Goal: Find contact information: Find contact information

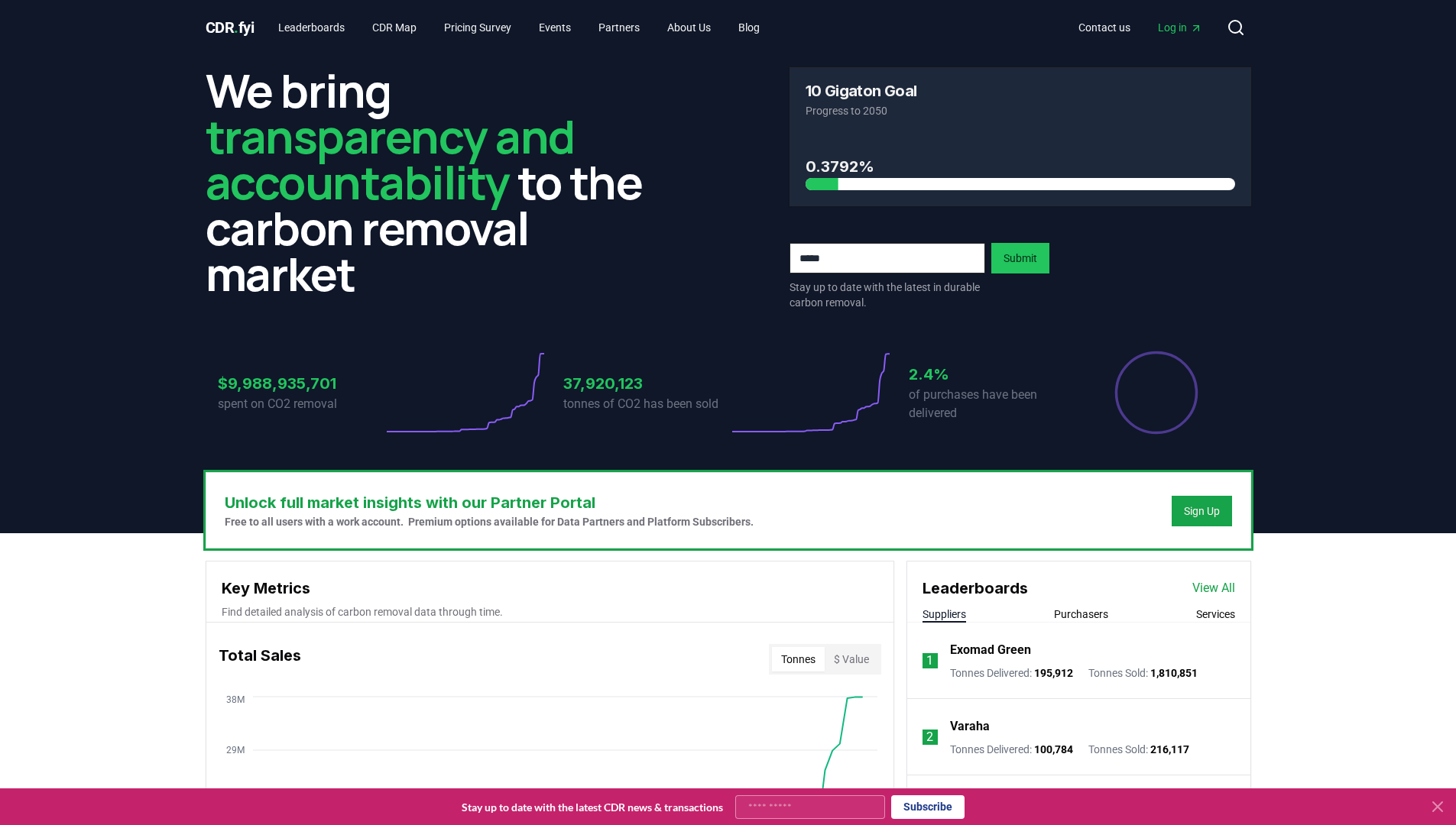
click at [875, 256] on input "email" at bounding box center [887, 258] width 196 height 31
type input "**********"
click at [1102, 23] on link "Contact us" at bounding box center [1104, 27] width 76 height 27
click at [1181, 31] on span "Log in" at bounding box center [1179, 27] width 44 height 15
click at [1167, 25] on span "Log in" at bounding box center [1179, 27] width 44 height 15
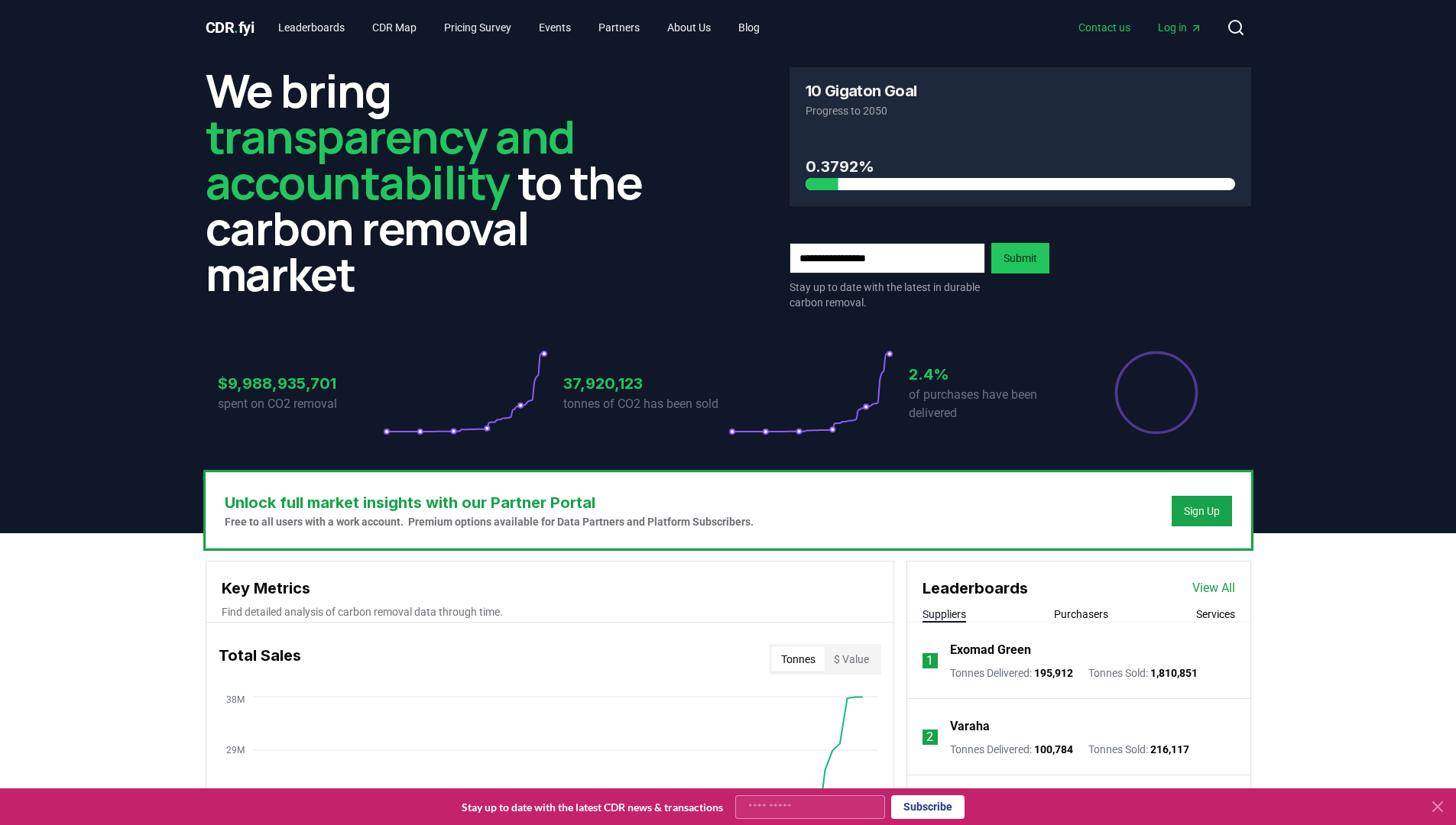
click at [1112, 27] on link "Contact us" at bounding box center [1104, 27] width 76 height 27
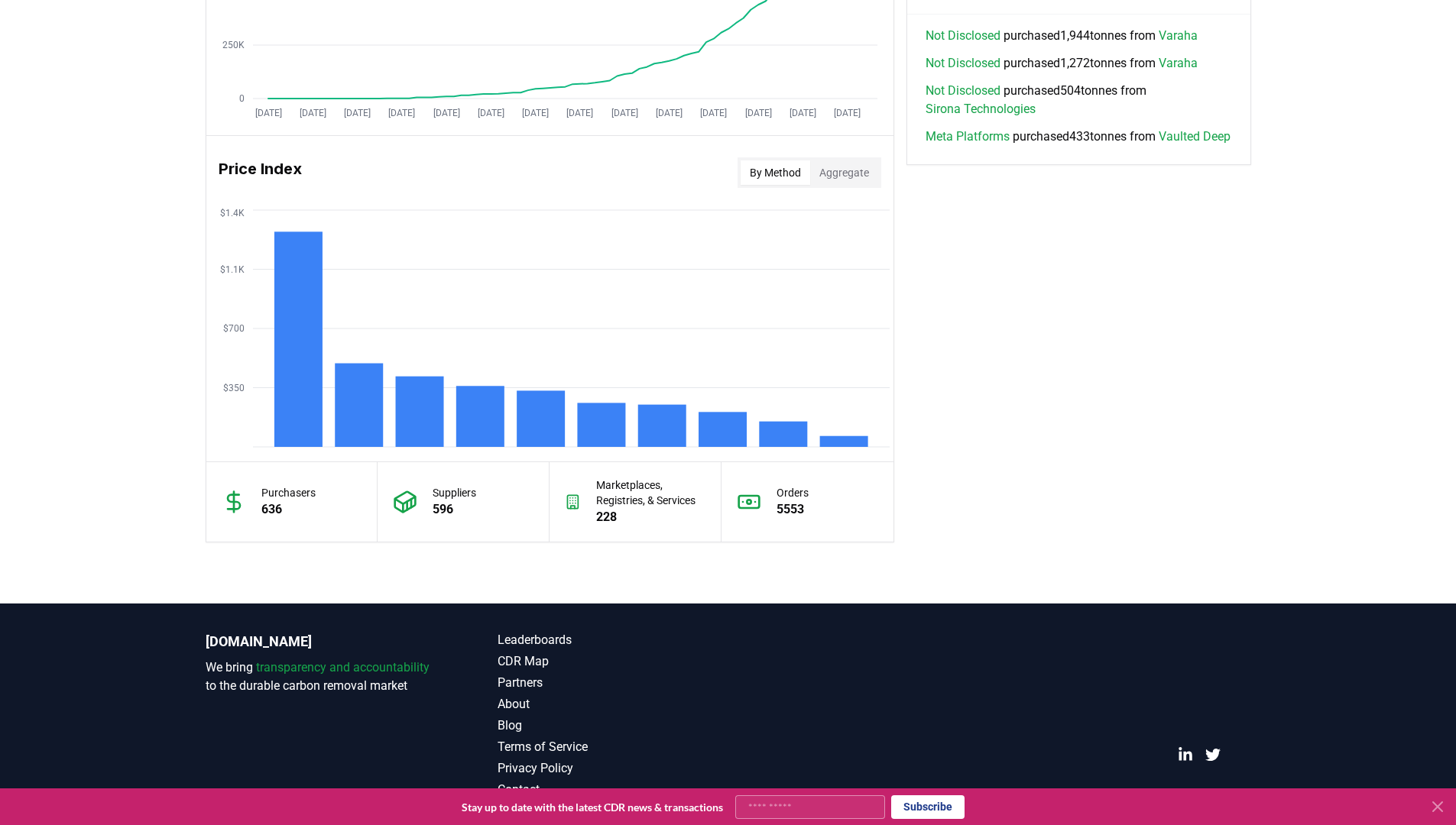
scroll to position [1138, 0]
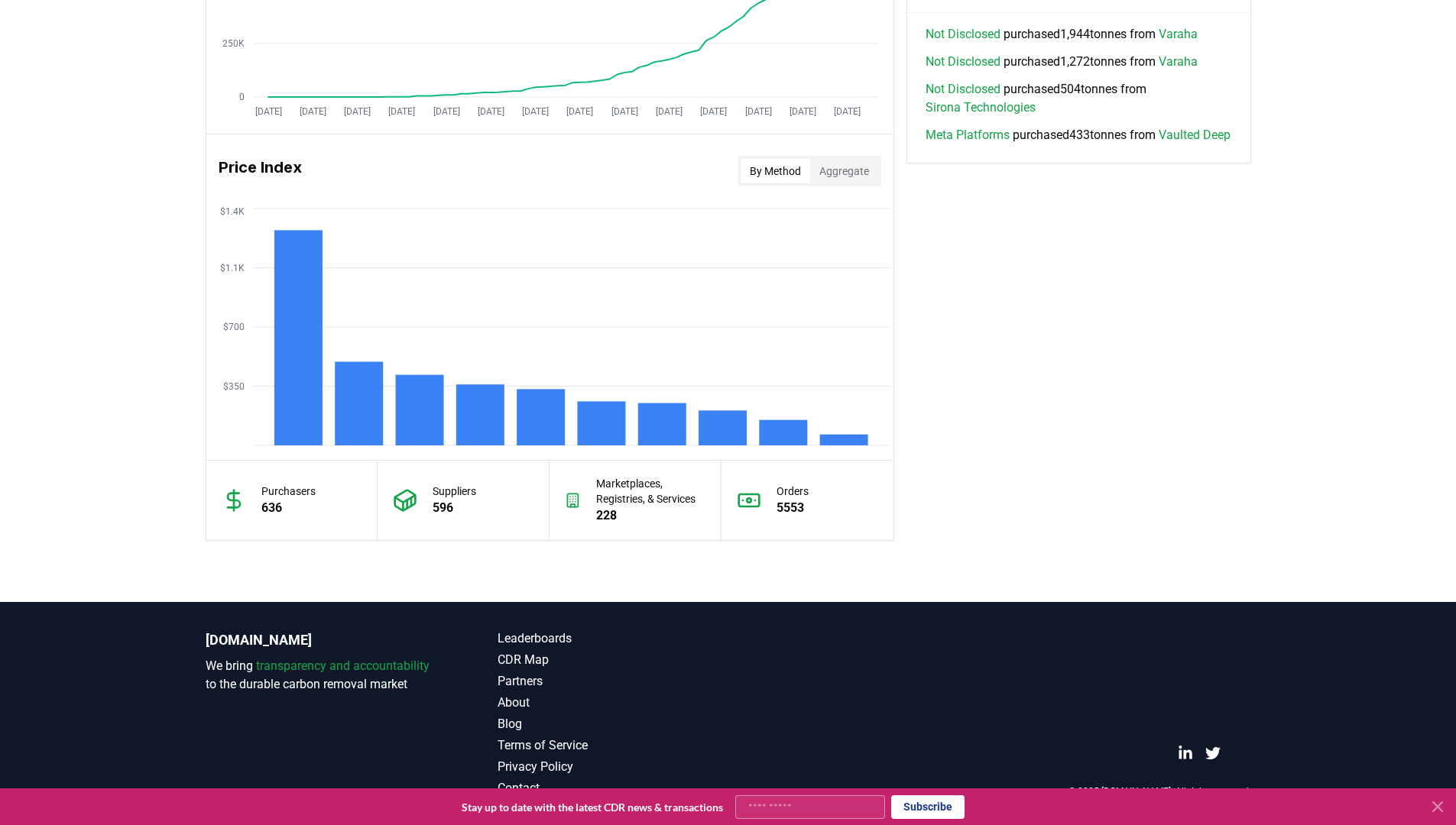
click at [1085, 676] on div "© 2025 [DOMAIN_NAME]. All rights reserved." at bounding box center [1020, 713] width 462 height 168
click at [1432, 808] on icon at bounding box center [1437, 806] width 18 height 18
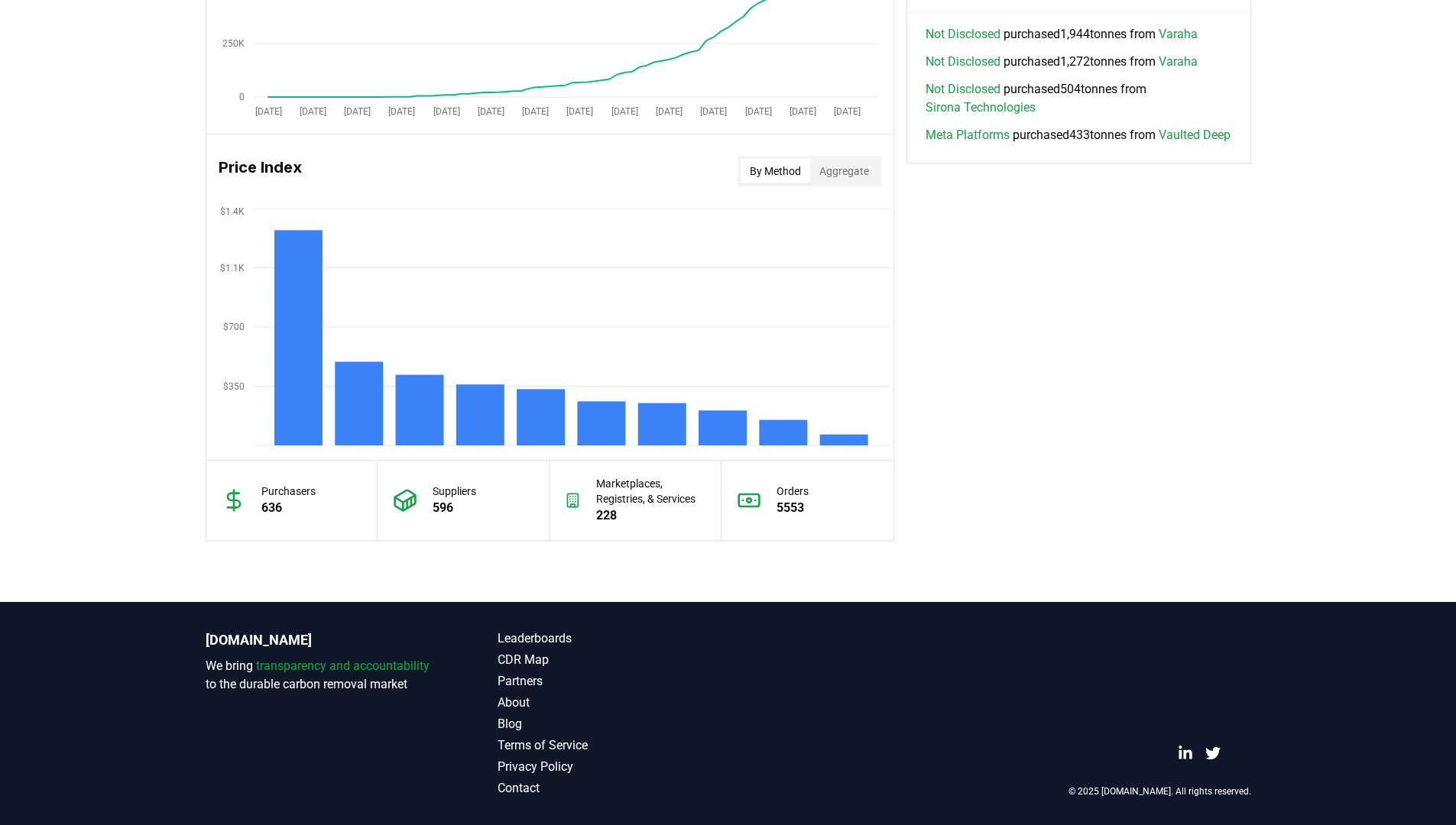
drag, startPoint x: 1440, startPoint y: 807, endPoint x: 1307, endPoint y: 779, distance: 135.9
click at [1439, 807] on footer "[DOMAIN_NAME] We bring transparency and accountability to the durable carbon re…" at bounding box center [728, 714] width 1456 height 223
click at [523, 794] on link "Contact" at bounding box center [612, 788] width 231 height 18
click at [515, 785] on link "Contact" at bounding box center [612, 788] width 231 height 18
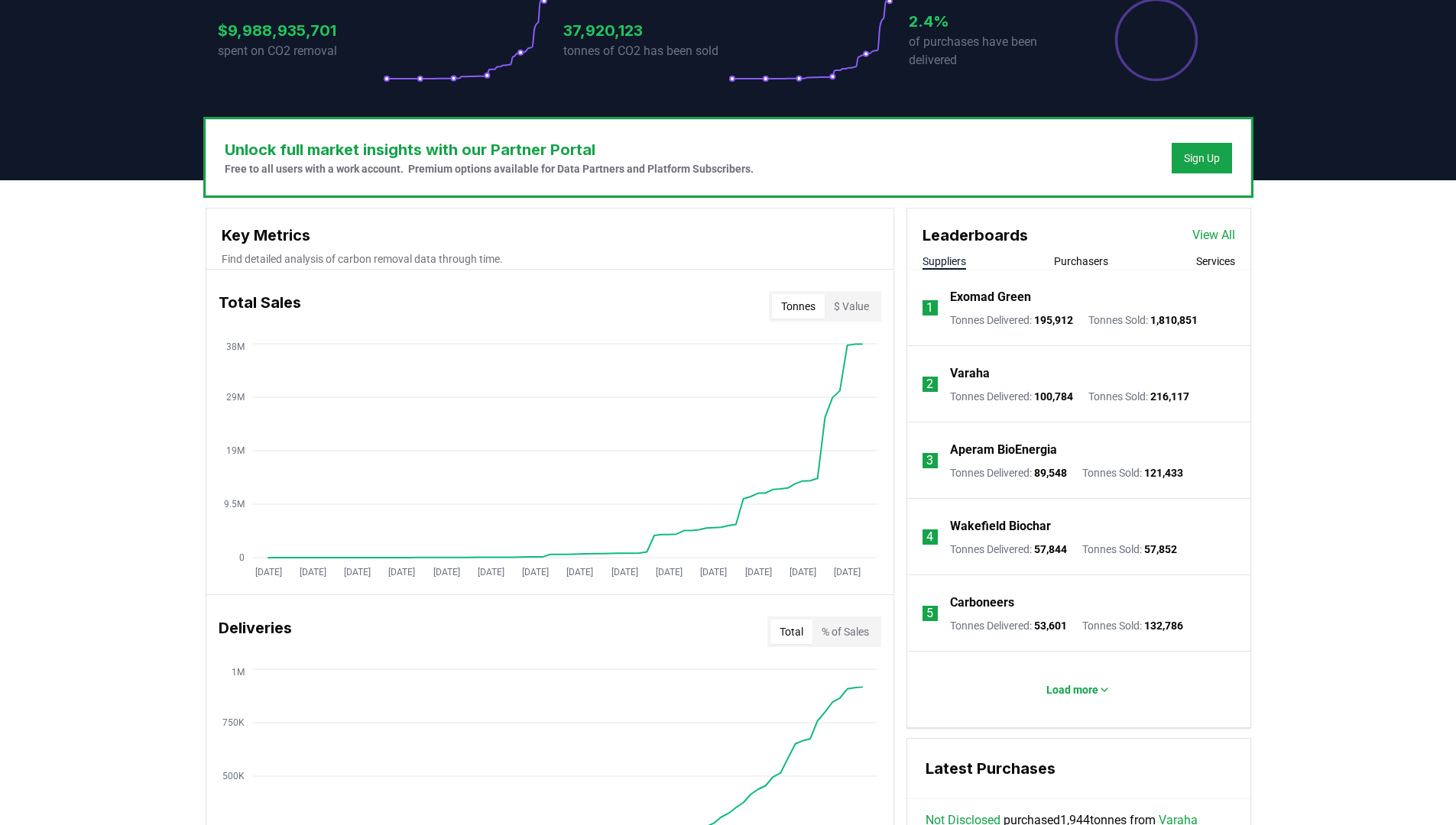
scroll to position [239, 0]
